Goal: Information Seeking & Learning: Learn about a topic

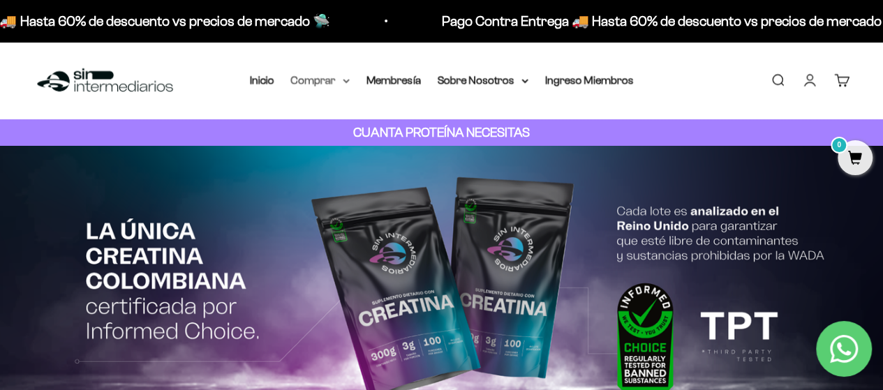
click at [343, 82] on icon at bounding box center [346, 81] width 7 height 5
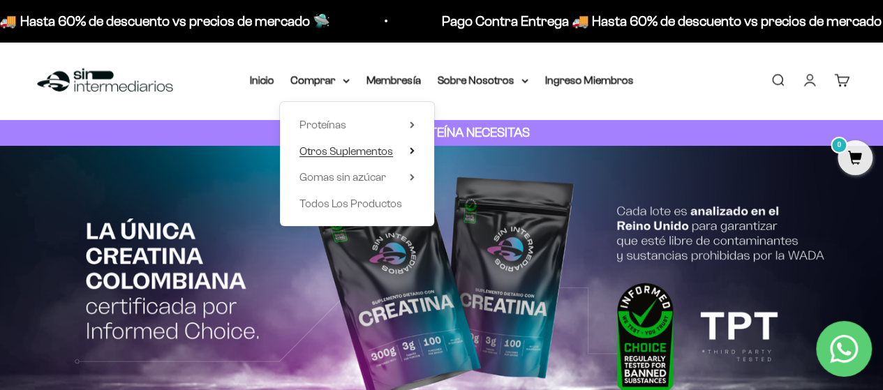
click at [412, 151] on icon at bounding box center [412, 151] width 3 height 6
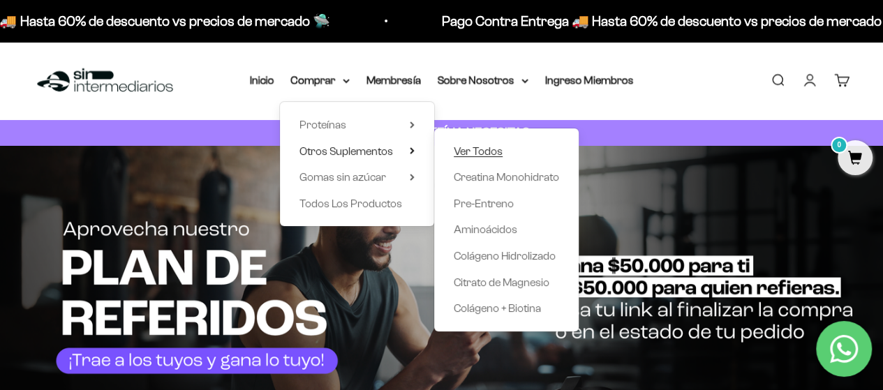
click at [491, 148] on span "Ver Todos" at bounding box center [478, 151] width 49 height 12
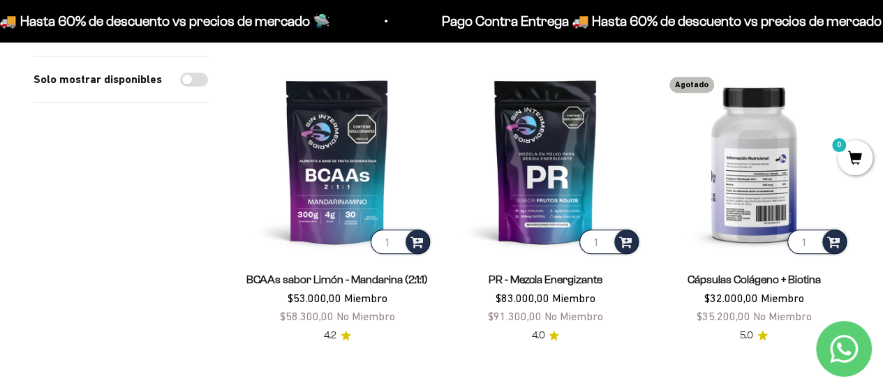
scroll to position [489, 0]
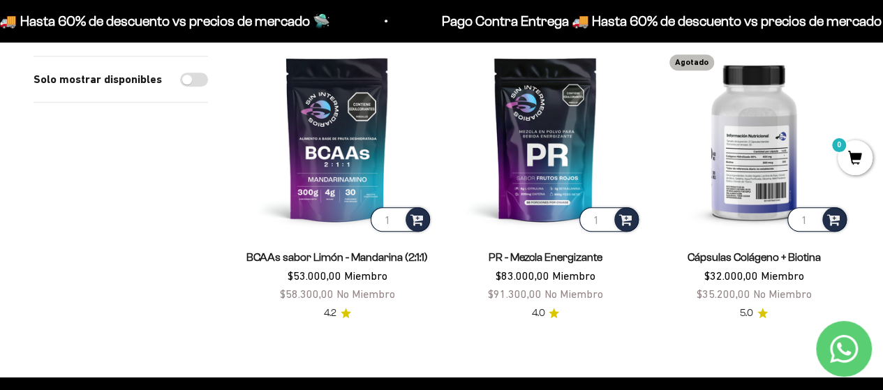
click at [739, 174] on img at bounding box center [753, 138] width 191 height 191
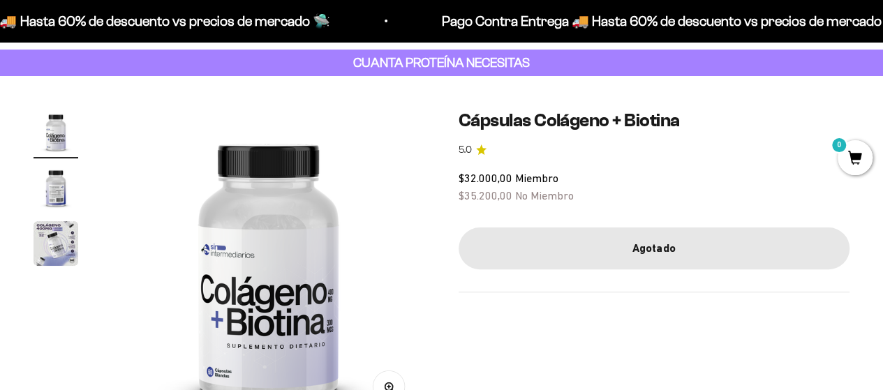
click at [53, 178] on img "Ir al artículo 2" at bounding box center [56, 187] width 45 height 45
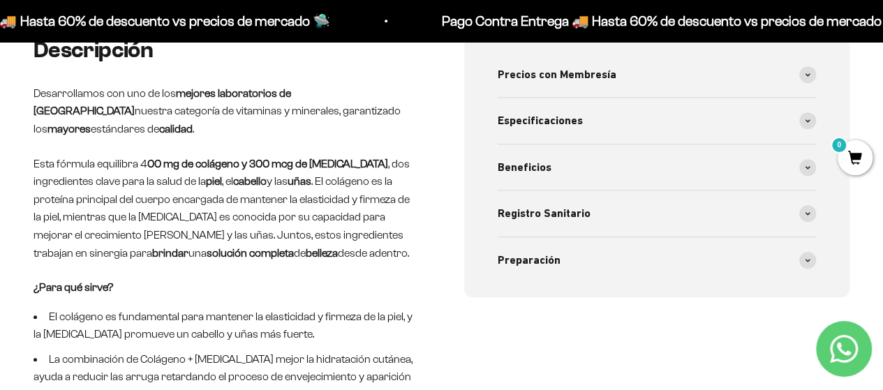
scroll to position [559, 0]
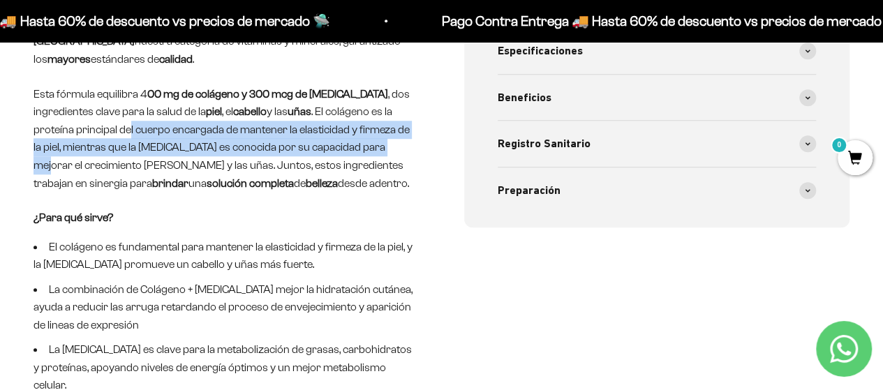
drag, startPoint x: 130, startPoint y: 132, endPoint x: 383, endPoint y: 145, distance: 253.0
click at [383, 145] on p "Esta fórmula equilibra 4 00 mg de colágeno y 300 mcg de biotina , dos ingredien…" at bounding box center [227, 139] width 386 height 108
click at [390, 145] on p "Esta fórmula equilibra 4 00 mg de colágeno y 300 mcg de biotina , dos ingredien…" at bounding box center [227, 139] width 386 height 108
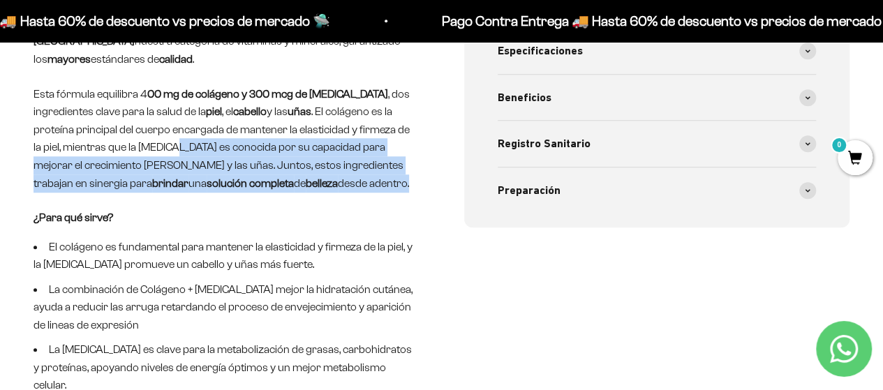
drag, startPoint x: 156, startPoint y: 150, endPoint x: 418, endPoint y: 179, distance: 263.4
click at [418, 179] on p "Esta fórmula equilibra 4 00 mg de colágeno y 300 mcg de biotina , dos ingredien…" at bounding box center [227, 139] width 386 height 108
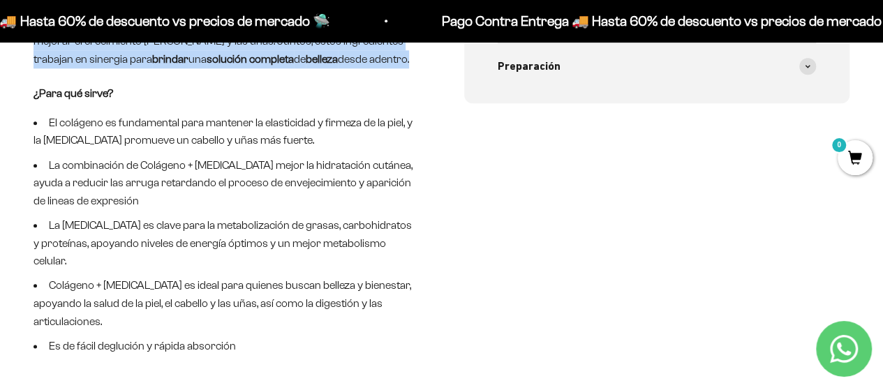
scroll to position [698, 0]
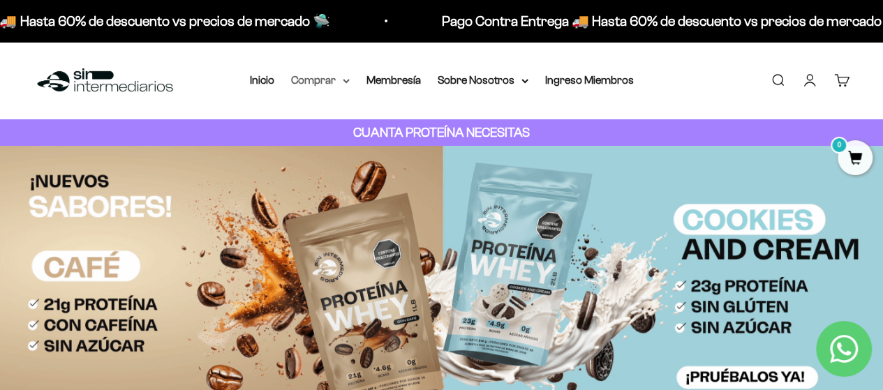
click at [325, 80] on summary "Comprar" at bounding box center [320, 80] width 59 height 18
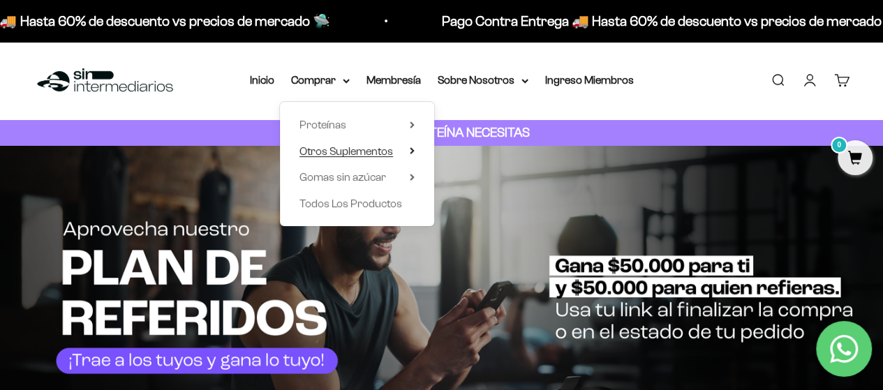
click at [402, 149] on summary "Otros Suplementos" at bounding box center [357, 151] width 115 height 18
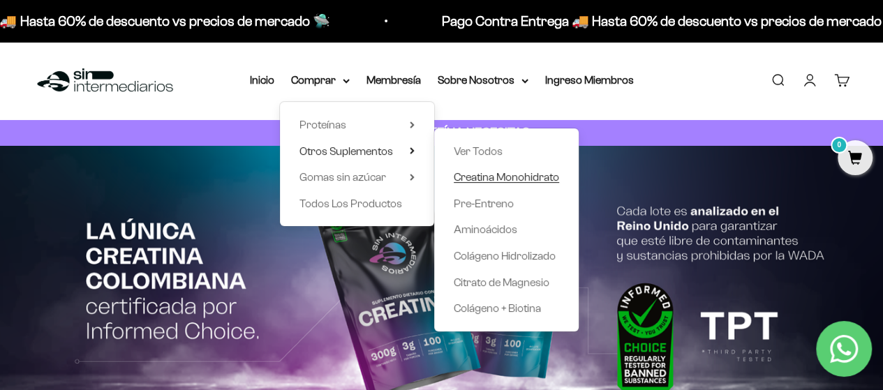
click at [486, 176] on span "Creatina Monohidrato" at bounding box center [506, 177] width 105 height 12
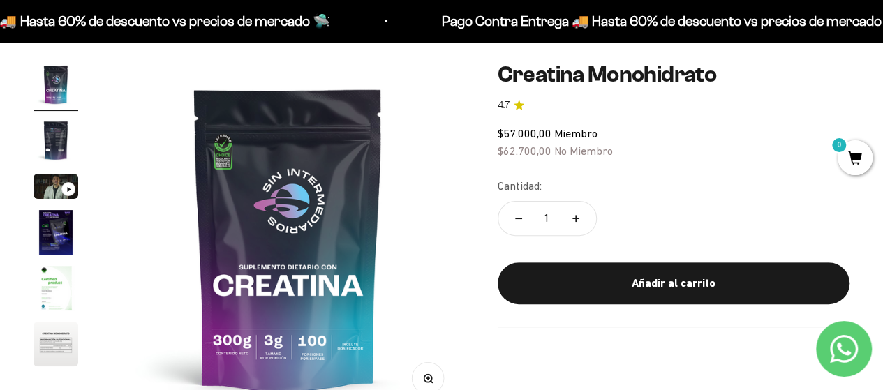
scroll to position [140, 0]
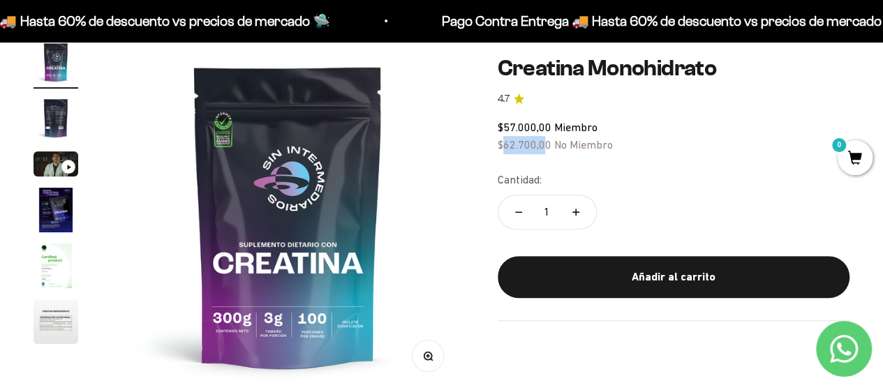
drag, startPoint x: 503, startPoint y: 146, endPoint x: 547, endPoint y: 144, distance: 44.7
click at [547, 144] on span "$62.700,00" at bounding box center [525, 144] width 54 height 13
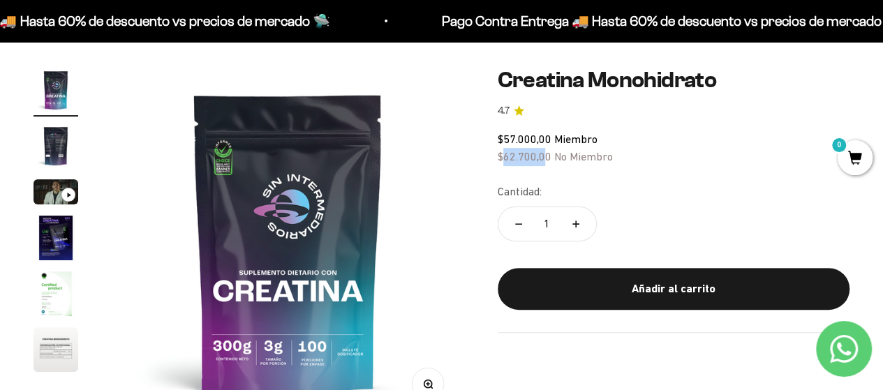
scroll to position [0, 0]
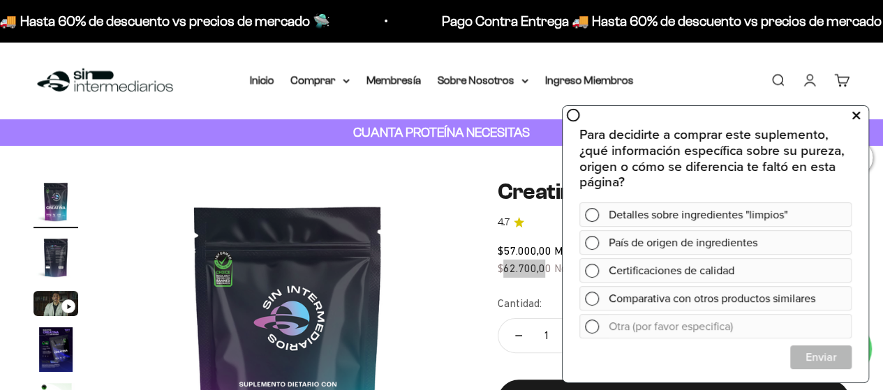
click at [859, 115] on icon at bounding box center [856, 115] width 8 height 18
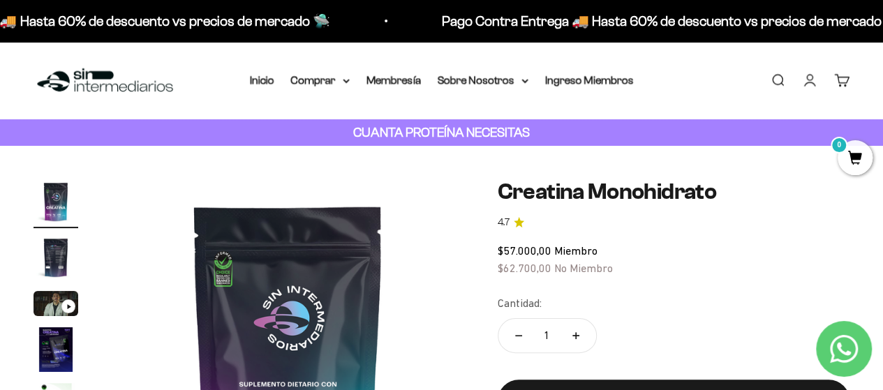
click at [350, 78] on nav "Inicio Comprar Proteínas Ver Todos Whey Iso Vegan" at bounding box center [442, 80] width 384 height 18
click at [341, 80] on summary "Comprar" at bounding box center [320, 80] width 59 height 18
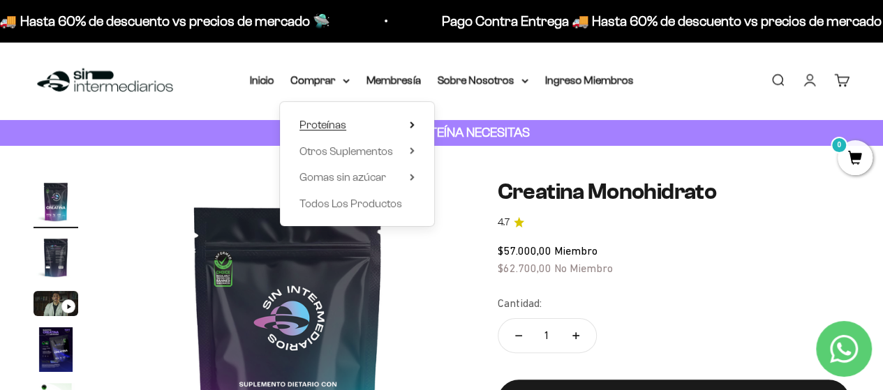
click at [345, 121] on span "Proteínas" at bounding box center [323, 125] width 47 height 12
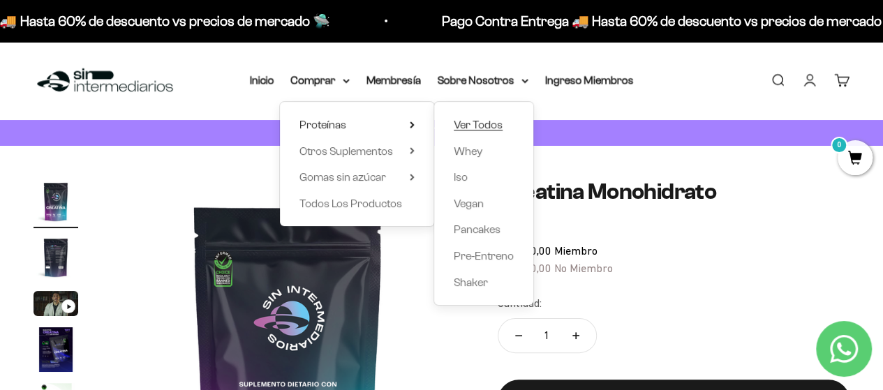
click at [466, 126] on span "Ver Todos" at bounding box center [478, 125] width 49 height 12
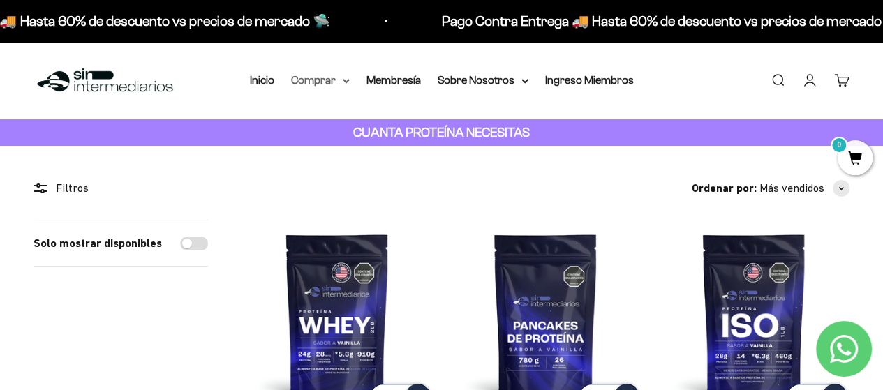
click at [336, 86] on summary "Comprar" at bounding box center [320, 80] width 59 height 18
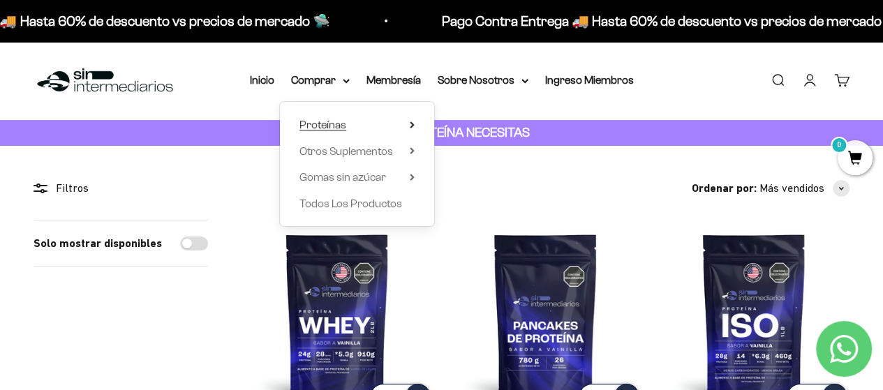
click at [377, 116] on summary "Proteínas" at bounding box center [357, 125] width 115 height 18
click at [374, 154] on span "Otros Suplementos" at bounding box center [347, 151] width 94 height 12
click at [404, 182] on summary "Gomas sin azúcar" at bounding box center [357, 177] width 115 height 18
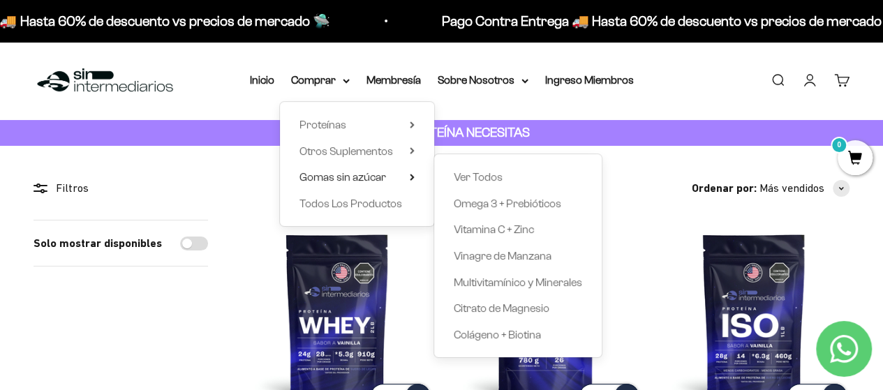
click at [482, 165] on div "Ver Todos Omega 3 + Prebióticos Vitamina C + Zinc Vinagre de Manzana Multivitam…" at bounding box center [518, 255] width 168 height 203
click at [482, 172] on span "Ver Todos" at bounding box center [478, 177] width 49 height 12
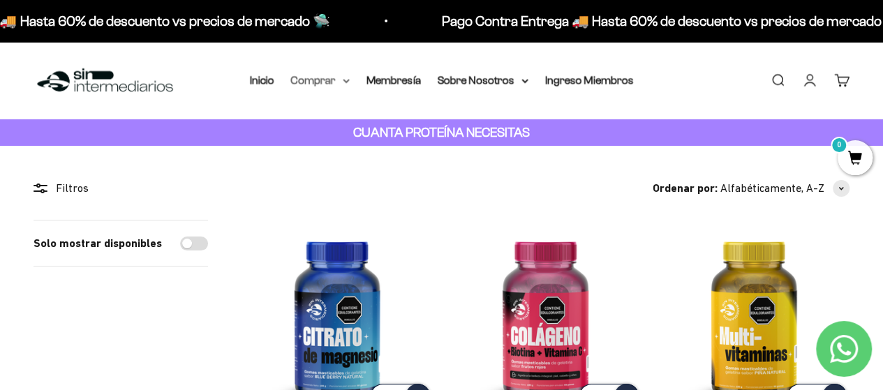
click at [329, 83] on summary "Comprar" at bounding box center [320, 80] width 59 height 18
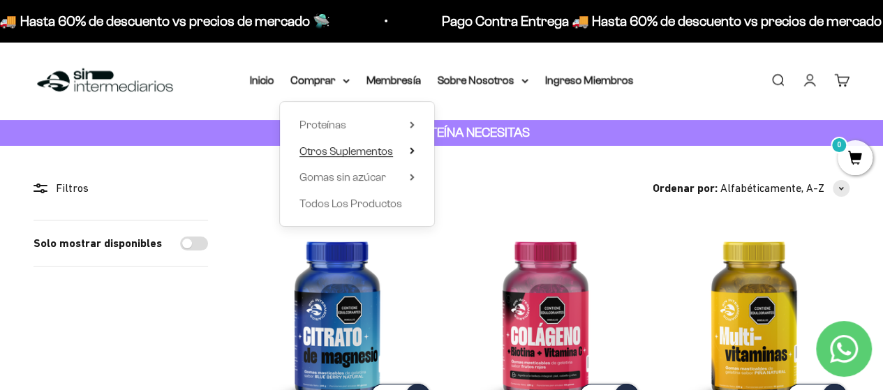
click at [412, 150] on icon at bounding box center [412, 151] width 3 height 6
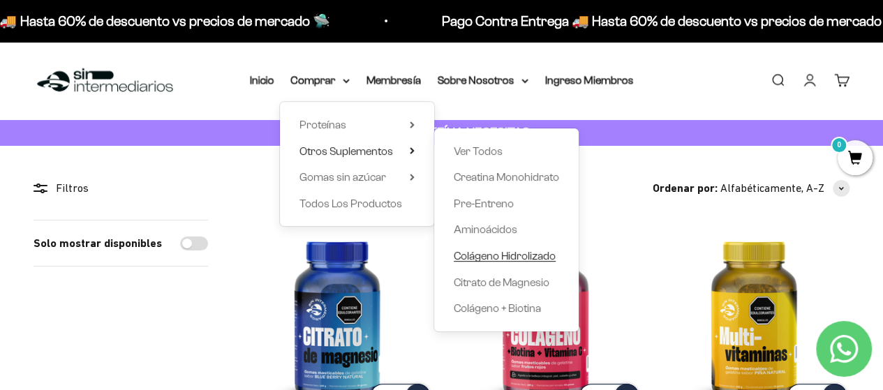
click at [504, 255] on span "Colágeno Hidrolizado" at bounding box center [505, 256] width 102 height 12
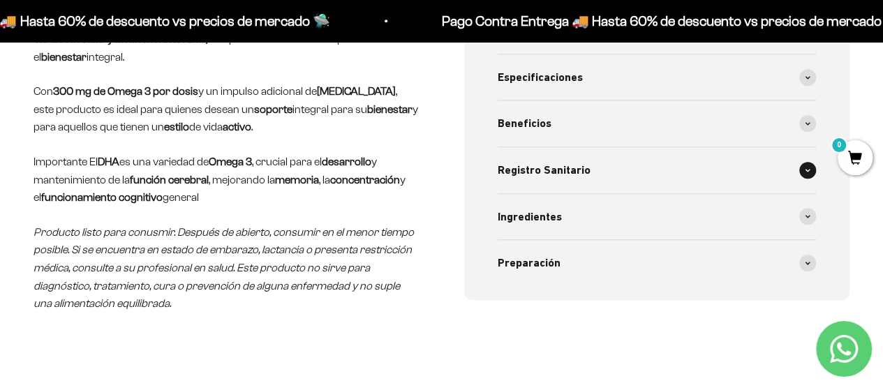
scroll to position [628, 0]
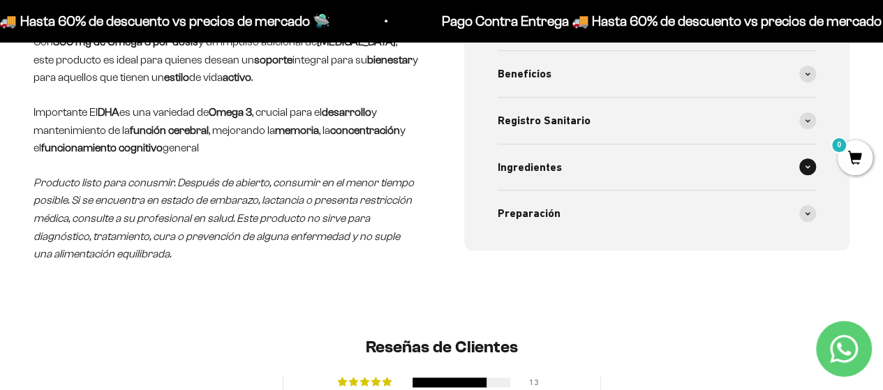
click at [598, 173] on div "Ingredientes" at bounding box center [657, 168] width 319 height 46
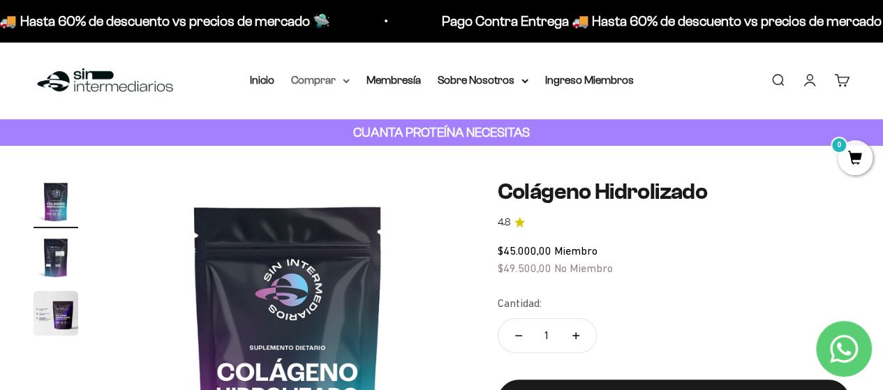
click at [323, 78] on summary "Comprar" at bounding box center [320, 80] width 59 height 18
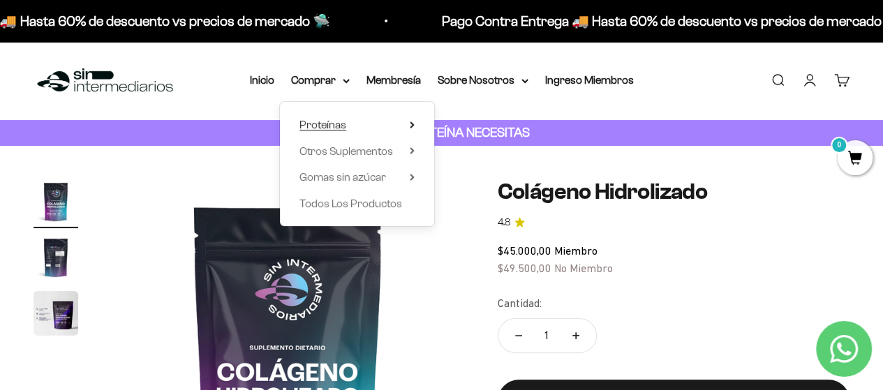
click at [405, 125] on summary "Proteínas" at bounding box center [357, 125] width 115 height 18
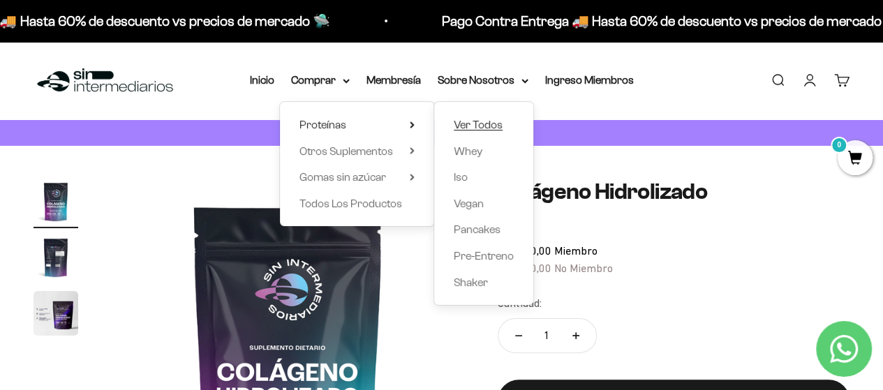
click at [489, 126] on span "Ver Todos" at bounding box center [478, 125] width 49 height 12
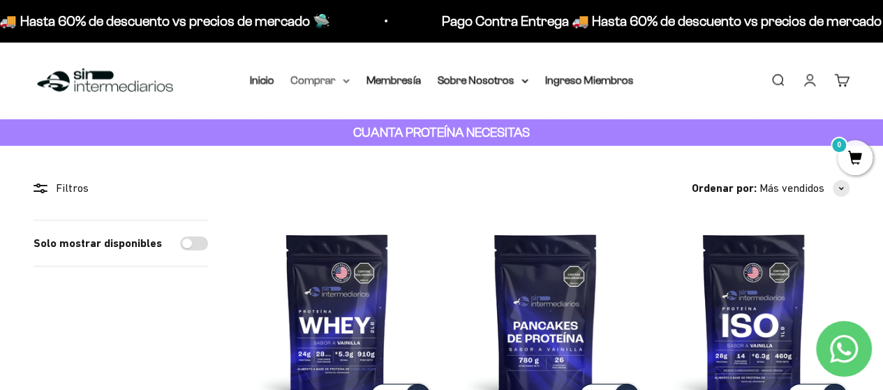
click at [320, 72] on summary "Comprar" at bounding box center [320, 80] width 59 height 18
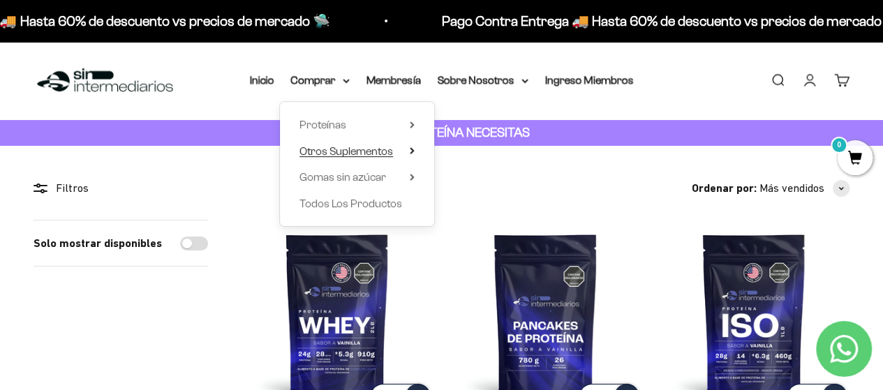
click at [355, 154] on span "Otros Suplementos" at bounding box center [347, 151] width 94 height 12
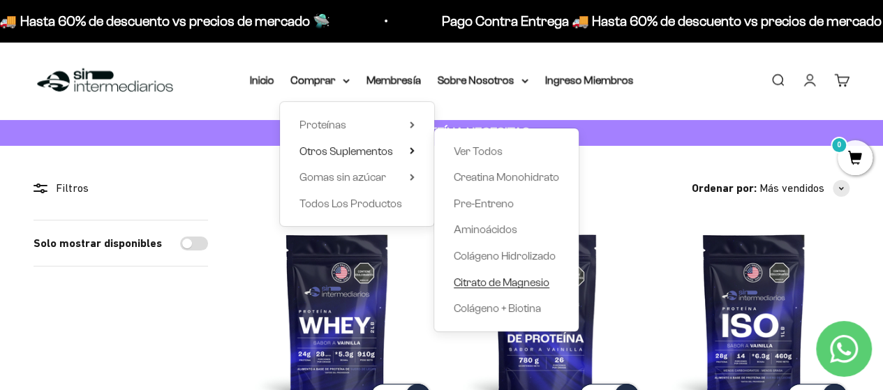
click at [508, 284] on span "Citrato de Magnesio" at bounding box center [502, 282] width 96 height 12
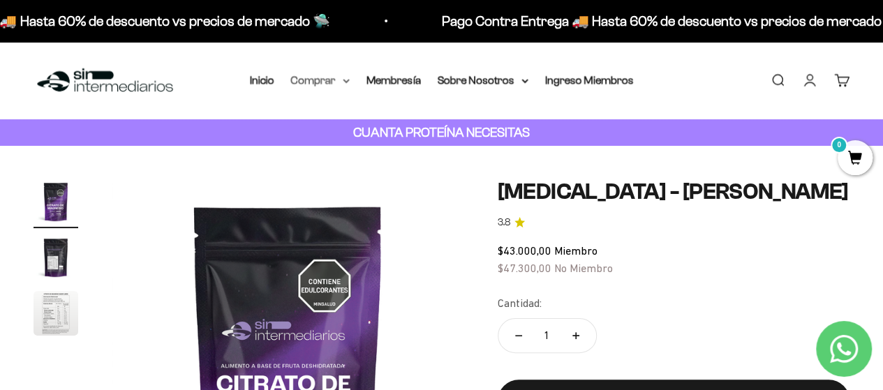
click at [321, 82] on summary "Comprar" at bounding box center [320, 80] width 59 height 18
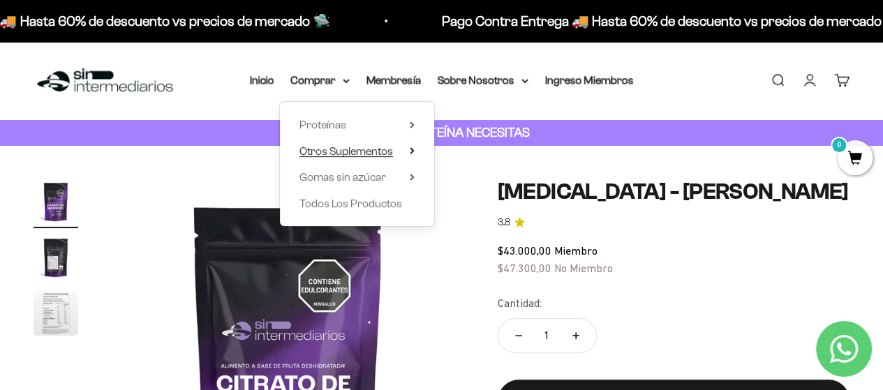
click at [373, 148] on span "Otros Suplementos" at bounding box center [347, 151] width 94 height 12
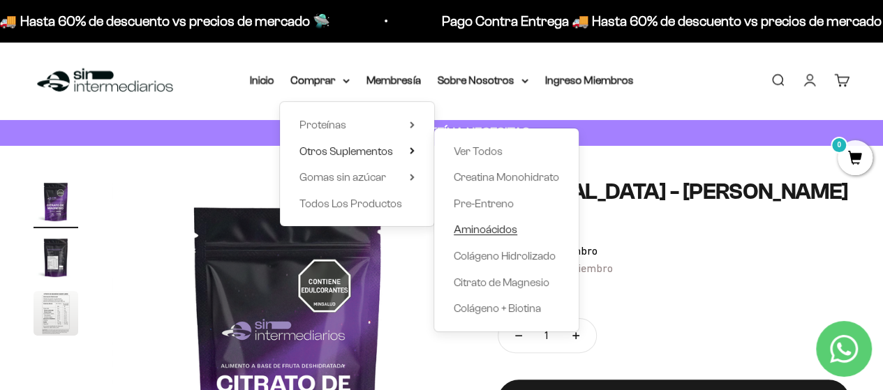
click at [473, 230] on span "Aminoácidos" at bounding box center [486, 229] width 64 height 12
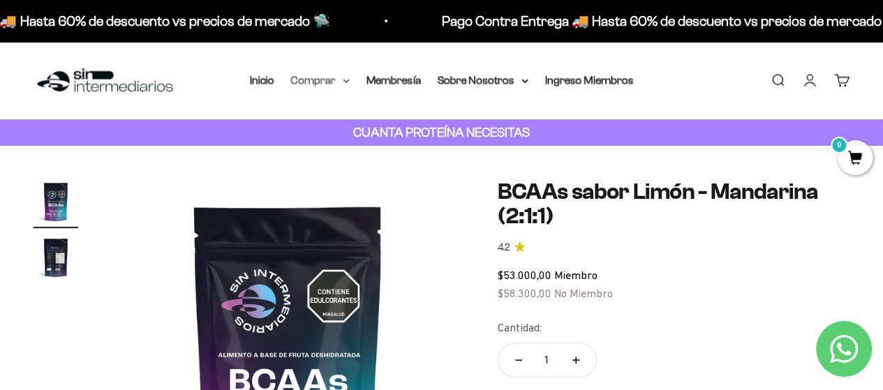
click at [335, 74] on summary "Comprar" at bounding box center [320, 80] width 59 height 18
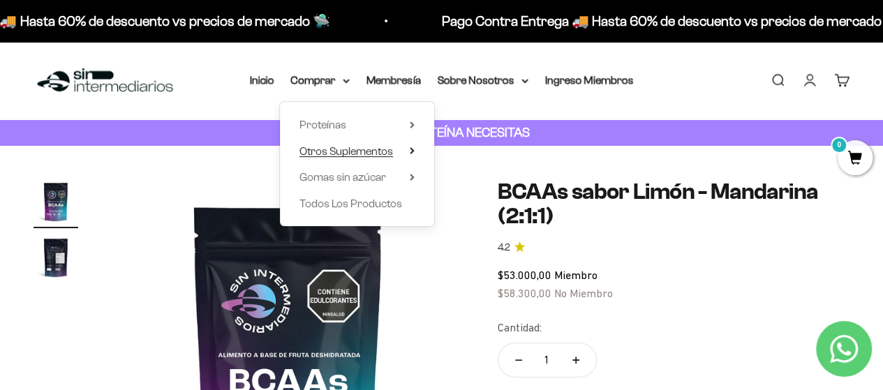
click at [411, 149] on icon at bounding box center [412, 150] width 5 height 7
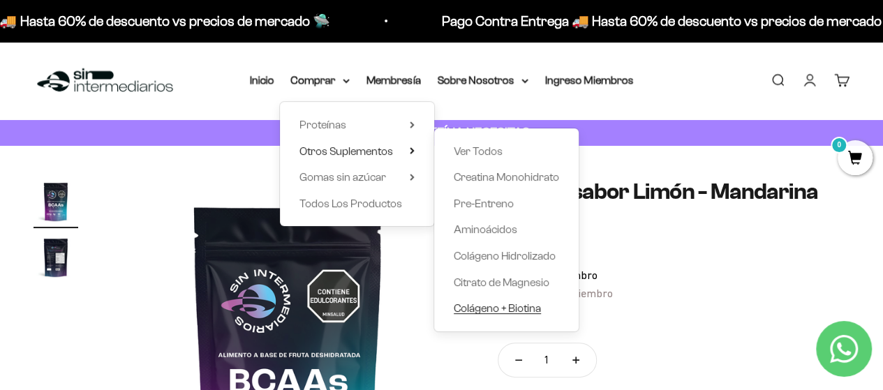
click at [507, 306] on span "Colágeno + Biotina" at bounding box center [497, 308] width 87 height 12
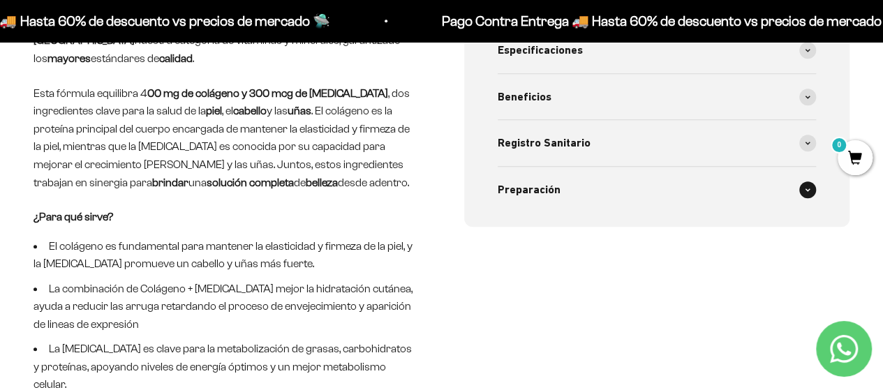
scroll to position [628, 0]
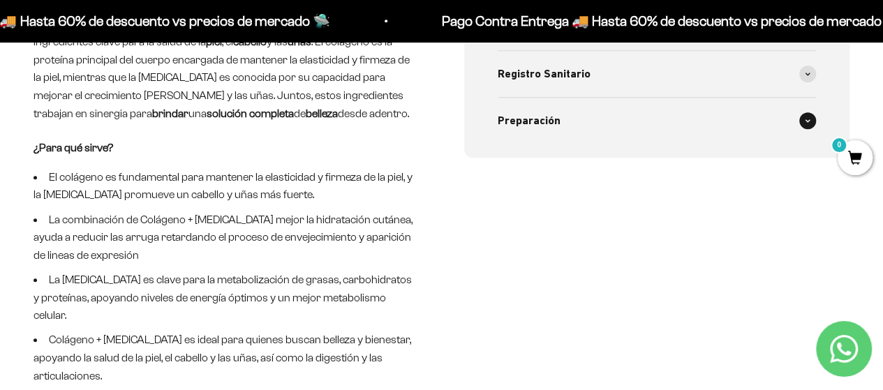
click at [600, 130] on div "Preparación" at bounding box center [657, 121] width 319 height 46
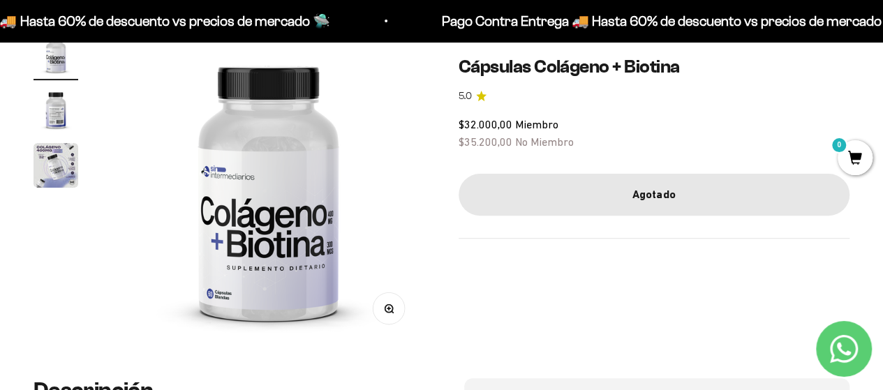
scroll to position [0, 0]
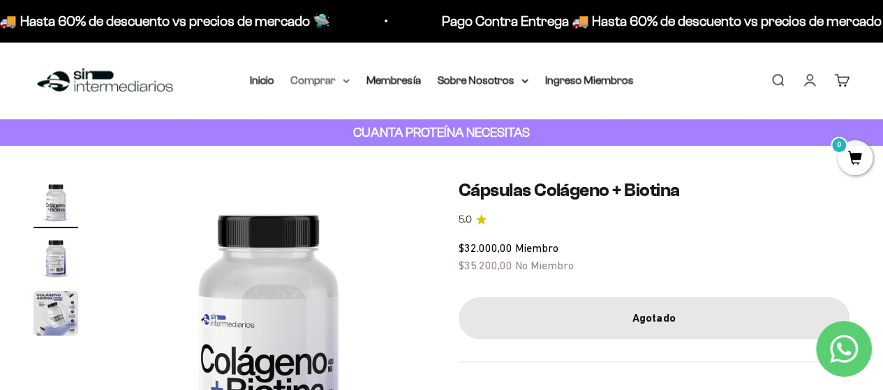
click at [340, 82] on summary "Comprar" at bounding box center [320, 80] width 59 height 18
click at [271, 75] on link "Inicio" at bounding box center [262, 80] width 24 height 12
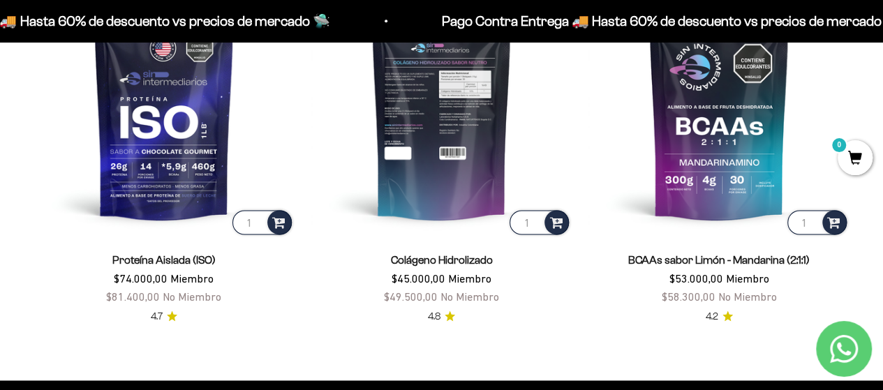
scroll to position [1022, 0]
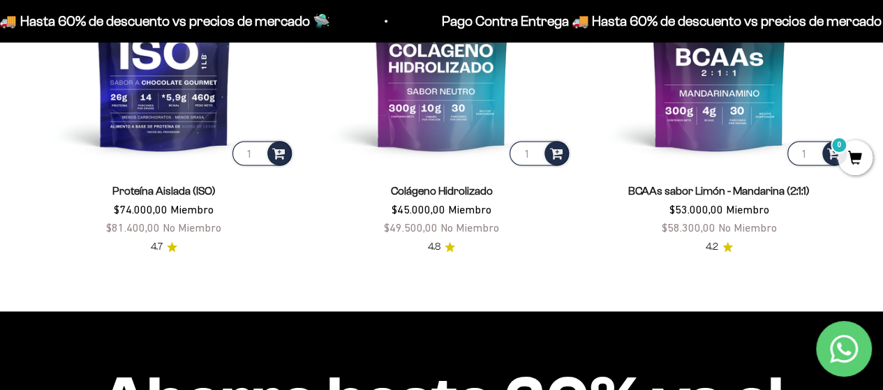
click at [466, 193] on link "Colágeno Hidrolizado" at bounding box center [441, 191] width 102 height 12
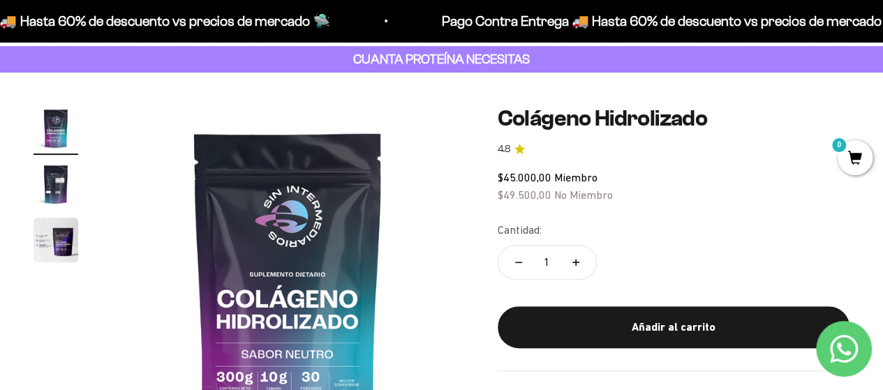
scroll to position [70, 0]
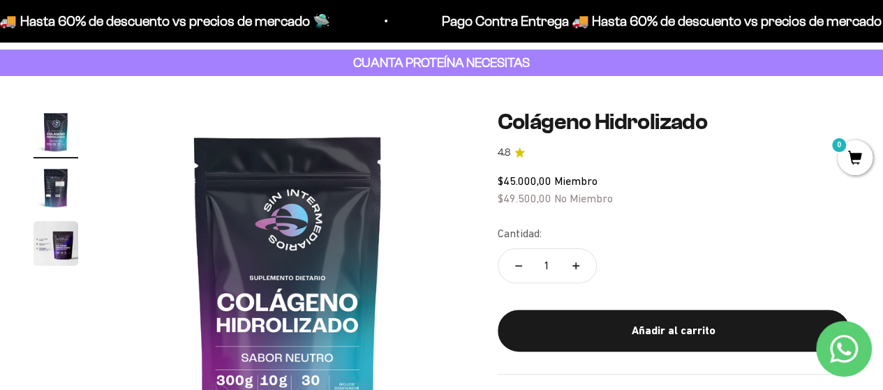
click at [56, 177] on img "Ir al artículo 2" at bounding box center [56, 187] width 45 height 45
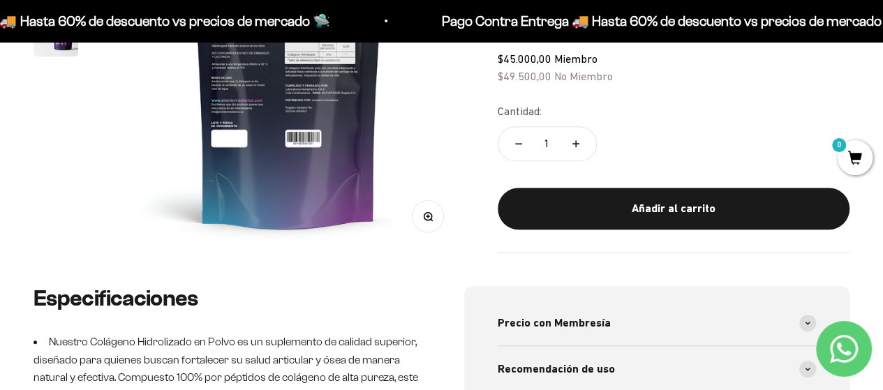
scroll to position [140, 0]
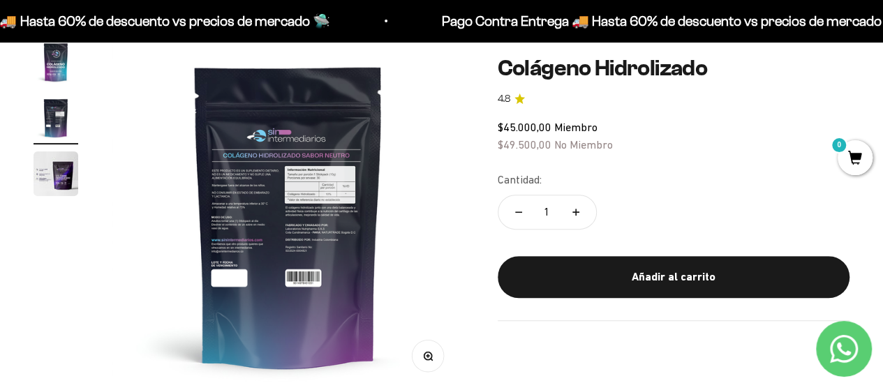
click at [288, 244] on img at bounding box center [288, 216] width 353 height 353
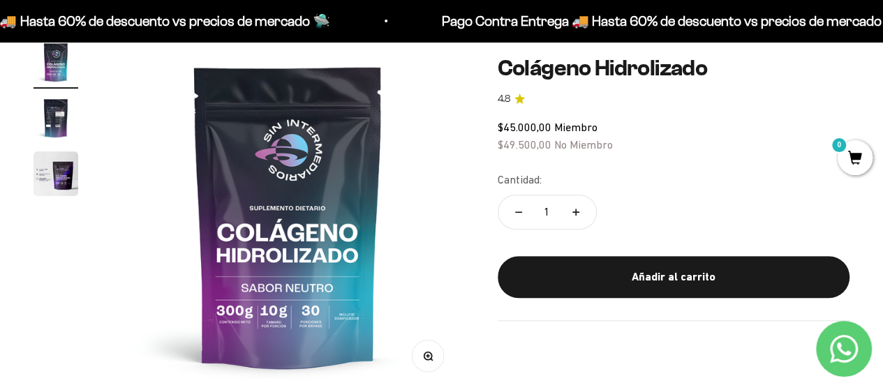
click at [60, 122] on img "Ir al artículo 2" at bounding box center [56, 118] width 45 height 45
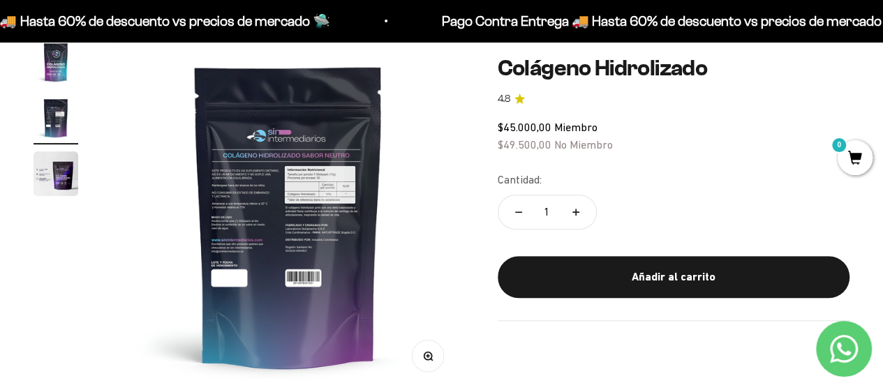
click at [355, 217] on img at bounding box center [288, 216] width 353 height 353
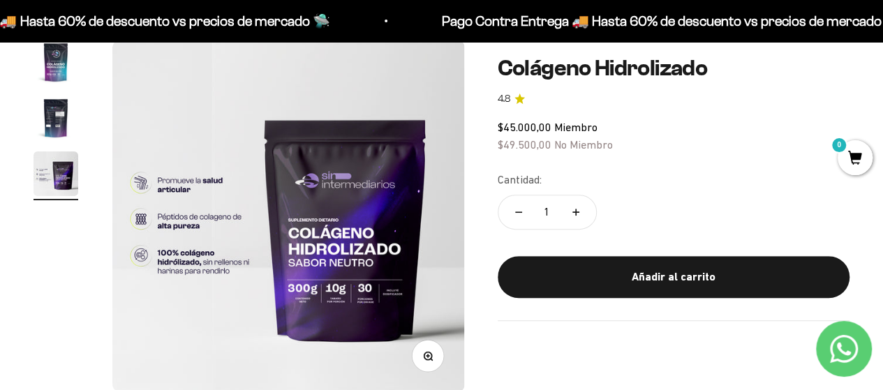
click at [44, 110] on img "Ir al artículo 2" at bounding box center [56, 118] width 45 height 45
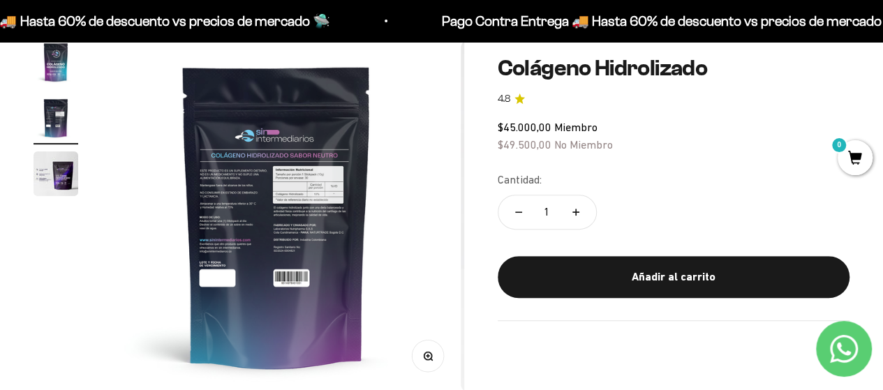
scroll to position [0, 360]
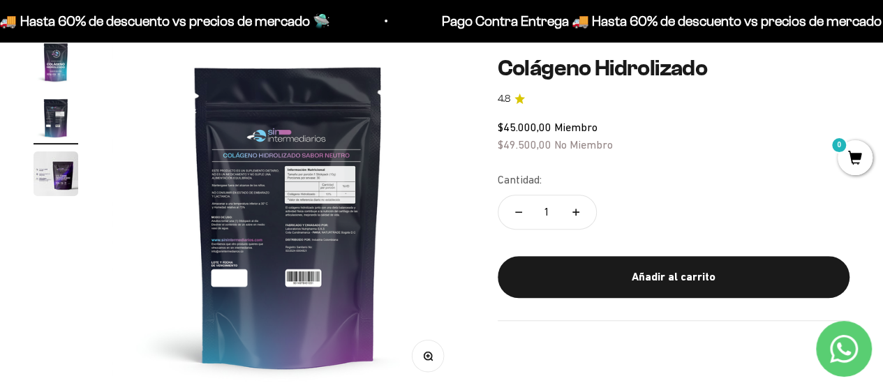
click at [424, 365] on button "Zoom" at bounding box center [427, 355] width 31 height 31
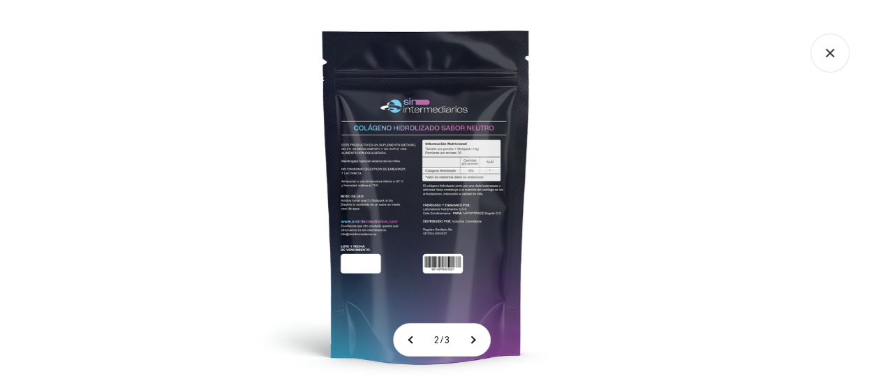
click at [468, 226] on img at bounding box center [426, 195] width 390 height 390
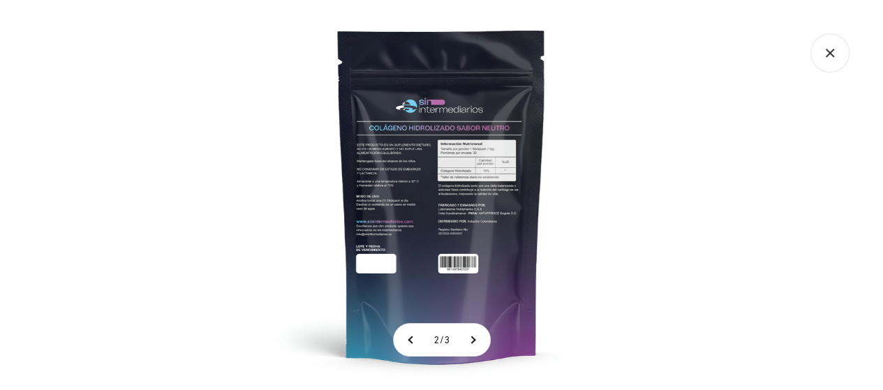
click at [480, 190] on img at bounding box center [441, 195] width 390 height 390
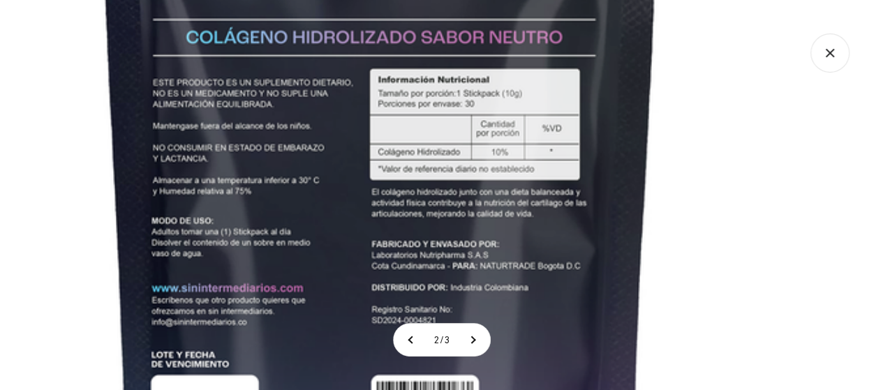
click at [545, 191] on img at bounding box center [380, 217] width 1047 height 1047
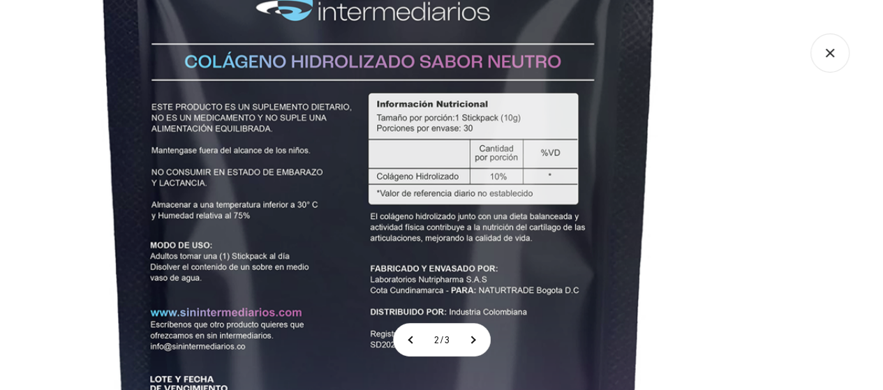
click at [516, 199] on img at bounding box center [378, 241] width 1047 height 1047
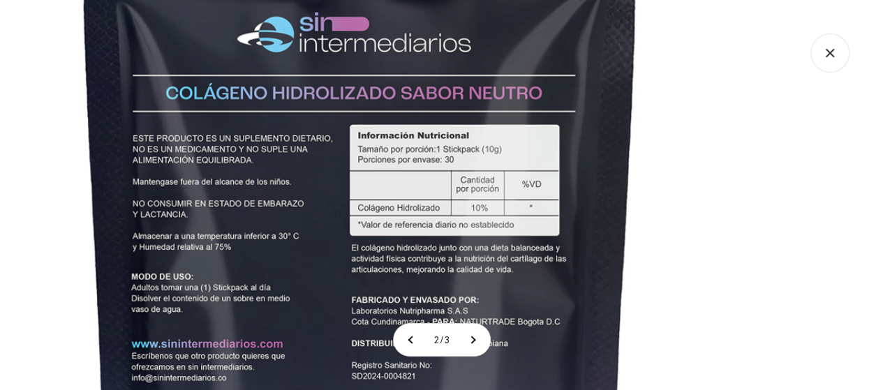
click at [475, 91] on img at bounding box center [360, 272] width 1047 height 1047
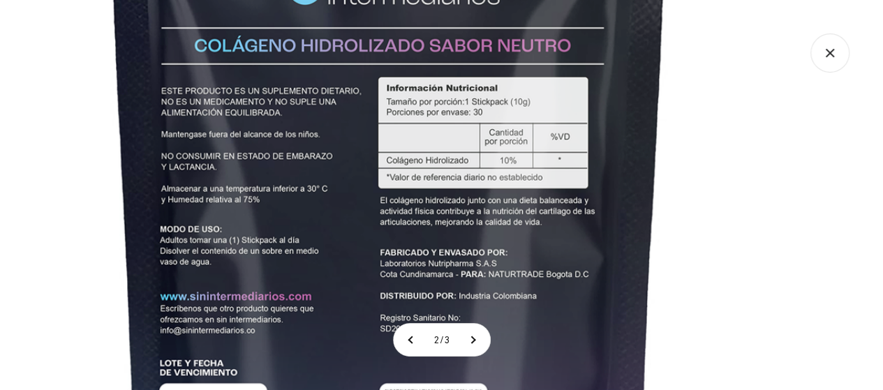
click at [538, 16] on img at bounding box center [388, 225] width 1047 height 1047
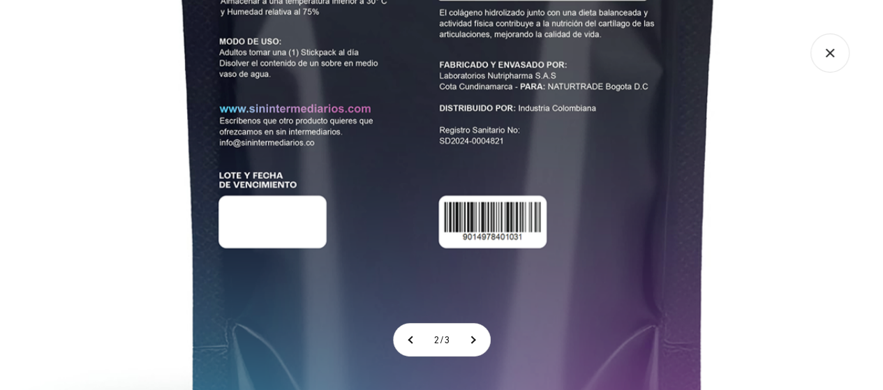
click at [604, 36] on img at bounding box center [448, 37] width 1047 height 1047
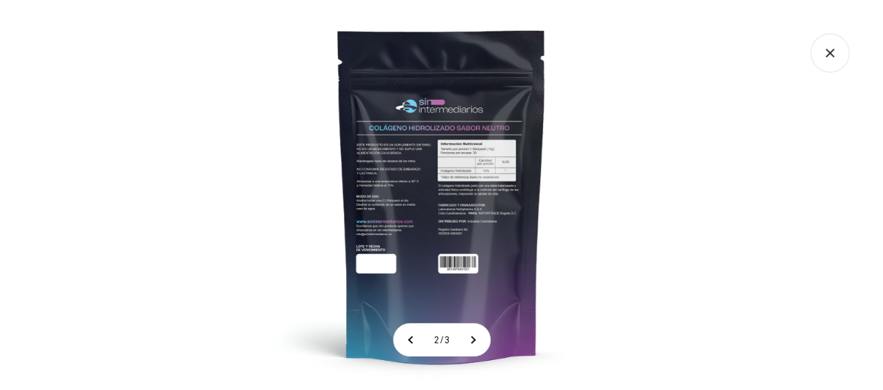
click at [767, 207] on div at bounding box center [441, 195] width 883 height 390
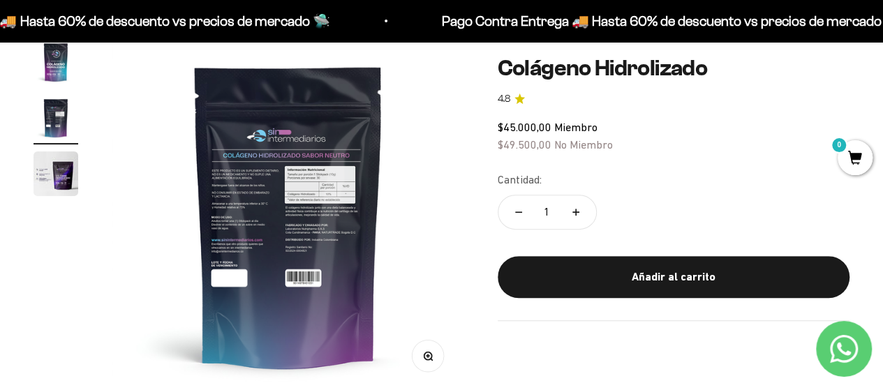
click at [367, 203] on img at bounding box center [288, 216] width 353 height 353
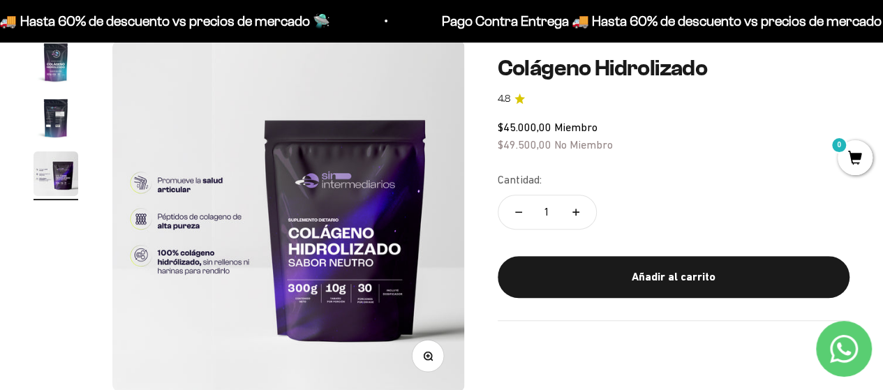
click at [123, 188] on img at bounding box center [288, 216] width 353 height 353
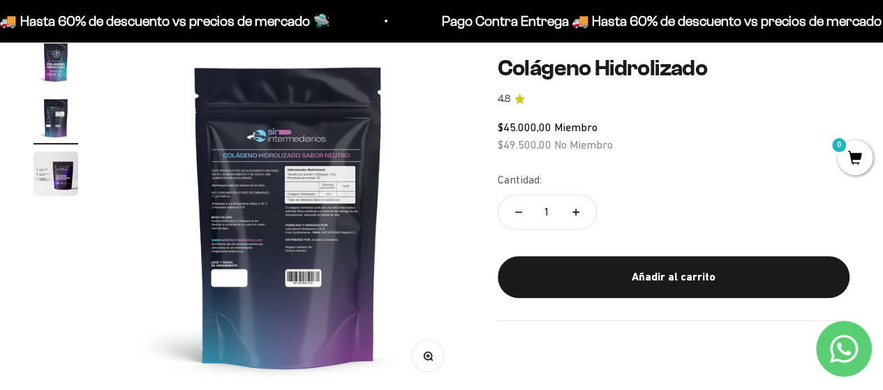
click at [47, 125] on img "Ir al artículo 2" at bounding box center [56, 118] width 45 height 45
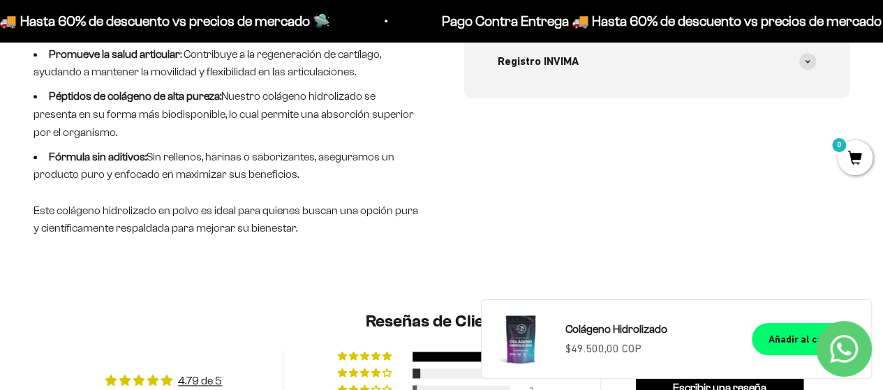
scroll to position [908, 0]
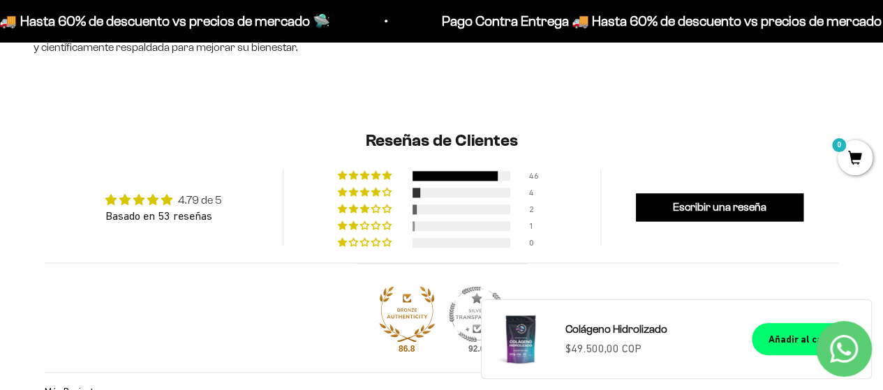
click at [192, 200] on link "4.79 de 5" at bounding box center [200, 200] width 44 height 12
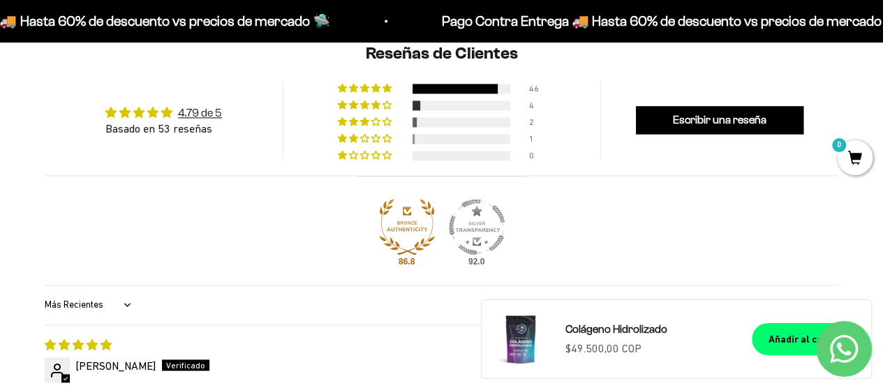
scroll to position [768, 0]
